Goal: Information Seeking & Learning: Find specific fact

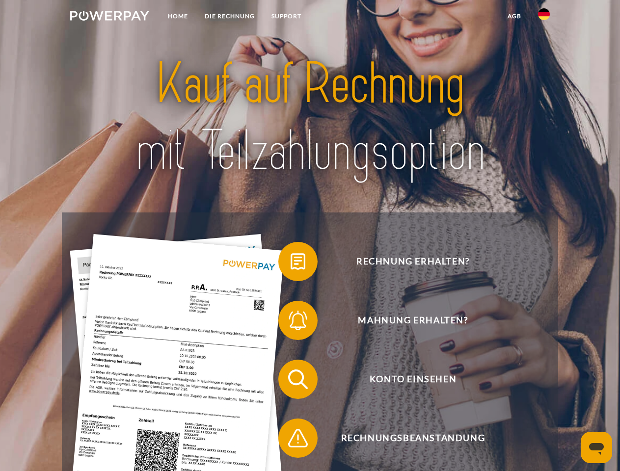
click at [109, 17] on img at bounding box center [109, 16] width 79 height 10
click at [544, 17] on img at bounding box center [544, 14] width 12 height 12
click at [514, 16] on link "agb" at bounding box center [514, 16] width 30 height 18
click at [290, 263] on span at bounding box center [283, 261] width 49 height 49
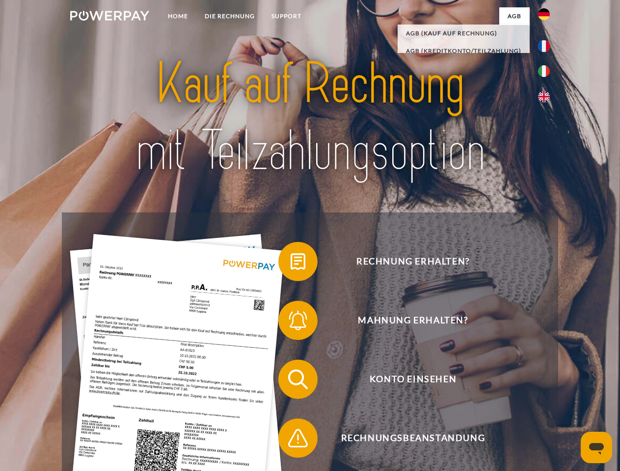
click at [290, 322] on span at bounding box center [283, 320] width 49 height 49
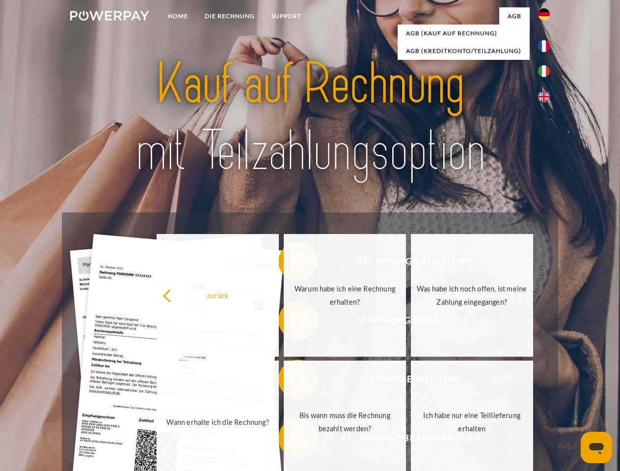
click at [290, 381] on link "Bis wann muss die Rechnung bezahlt werden?" at bounding box center [345, 422] width 122 height 123
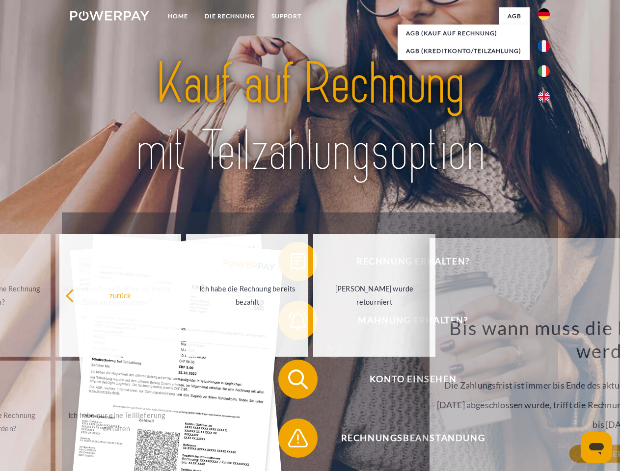
click at [290, 440] on span at bounding box center [283, 438] width 49 height 49
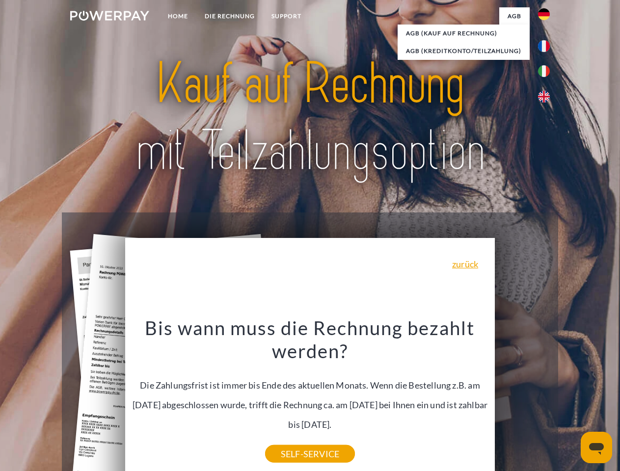
click at [596, 447] on icon "Messaging-Fenster öffnen" at bounding box center [596, 449] width 15 height 12
